Goal: Navigation & Orientation: Find specific page/section

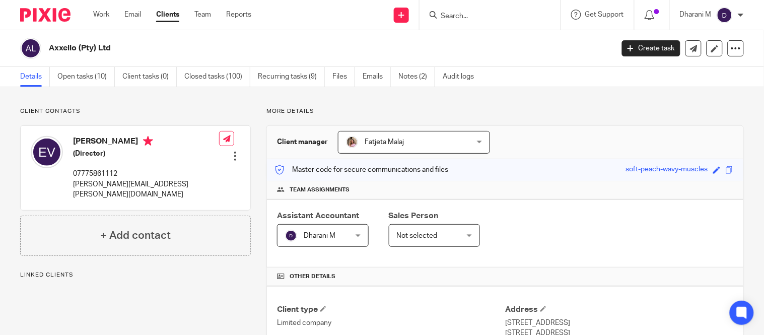
click at [463, 19] on input "Search" at bounding box center [484, 16] width 91 height 9
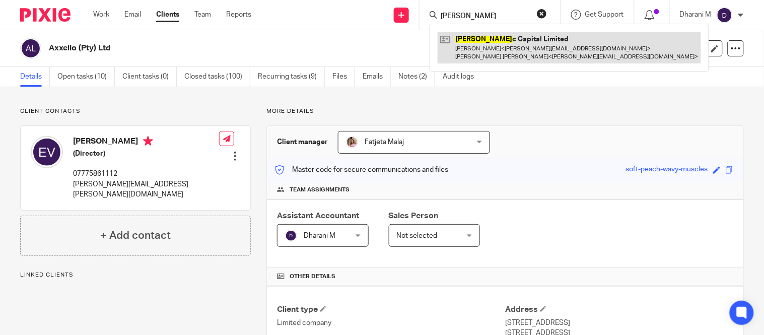
type input "semanti"
click at [486, 42] on link at bounding box center [568, 47] width 263 height 31
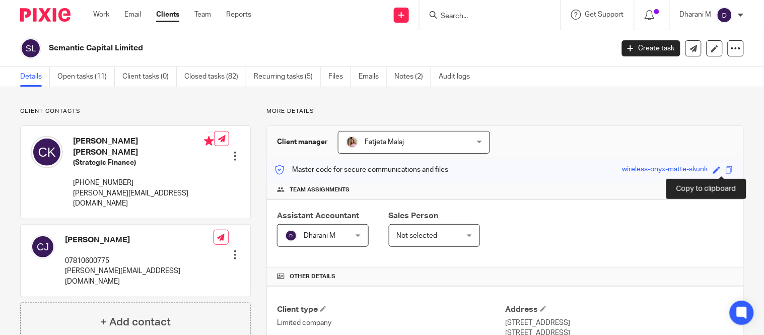
click at [725, 168] on span at bounding box center [729, 170] width 8 height 8
